Goal: Information Seeking & Learning: Learn about a topic

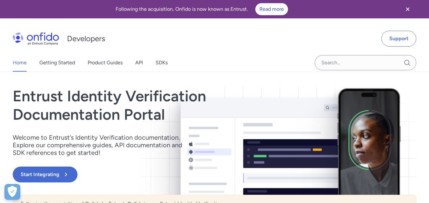
click at [30, 99] on h1 "Entrust Identity Verification Documentation Portal" at bounding box center [154, 105] width 282 height 36
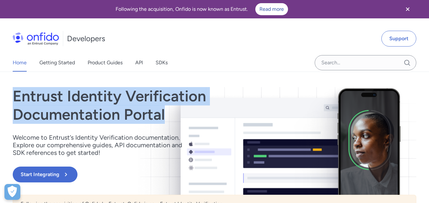
drag, startPoint x: 30, startPoint y: 99, endPoint x: 149, endPoint y: 121, distance: 121.0
click at [149, 121] on h1 "Entrust Identity Verification Documentation Portal" at bounding box center [154, 105] width 282 height 36
click at [406, 8] on icon "Close banner" at bounding box center [408, 9] width 8 height 8
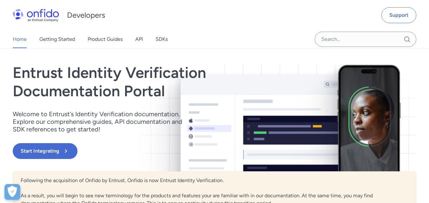
click at [143, 108] on div "Entrust Identity Verification Documentation Portal Welcome to Entrust’s Identit…" at bounding box center [154, 118] width 282 height 108
click at [29, 118] on p "Welcome to Entrust’s Identity Verification documentation. Explore our comprehen…" at bounding box center [102, 121] width 178 height 23
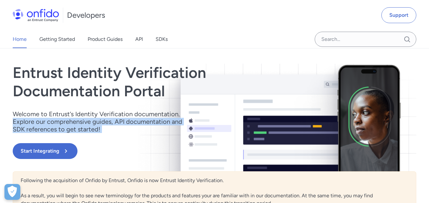
drag, startPoint x: 29, startPoint y: 118, endPoint x: 121, endPoint y: 131, distance: 92.6
click at [122, 130] on p "Welcome to Entrust’s Identity Verification documentation. Explore our comprehen…" at bounding box center [102, 121] width 178 height 23
click at [107, 132] on p "Welcome to Entrust’s Identity Verification documentation. Explore our comprehen…" at bounding box center [102, 121] width 178 height 23
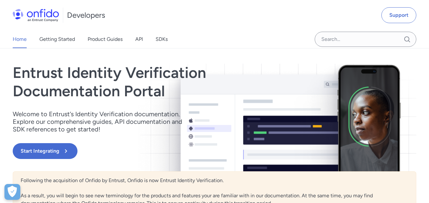
click at [88, 135] on div "Entrust Identity Verification Documentation Portal Welcome to Entrust’s Identit…" at bounding box center [154, 118] width 282 height 108
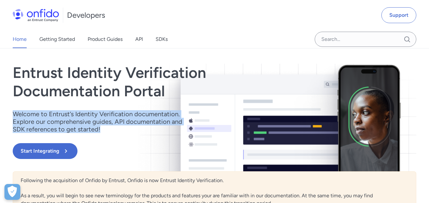
drag, startPoint x: 108, startPoint y: 129, endPoint x: 16, endPoint y: 111, distance: 94.4
click at [13, 111] on p "Welcome to Entrust’s Identity Verification documentation. Explore our comprehen…" at bounding box center [102, 121] width 178 height 23
click at [16, 111] on p "Welcome to Entrust’s Identity Verification documentation. Explore our comprehen…" at bounding box center [102, 121] width 178 height 23
drag, startPoint x: 16, startPoint y: 111, endPoint x: 102, endPoint y: 131, distance: 87.3
click at [99, 130] on p "Welcome to Entrust’s Identity Verification documentation. Explore our comprehen…" at bounding box center [102, 121] width 178 height 23
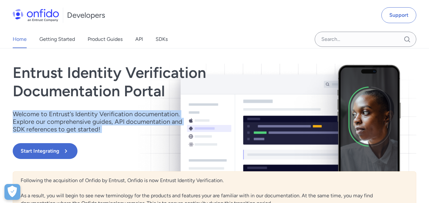
scroll to position [178, 0]
